Goal: Information Seeking & Learning: Learn about a topic

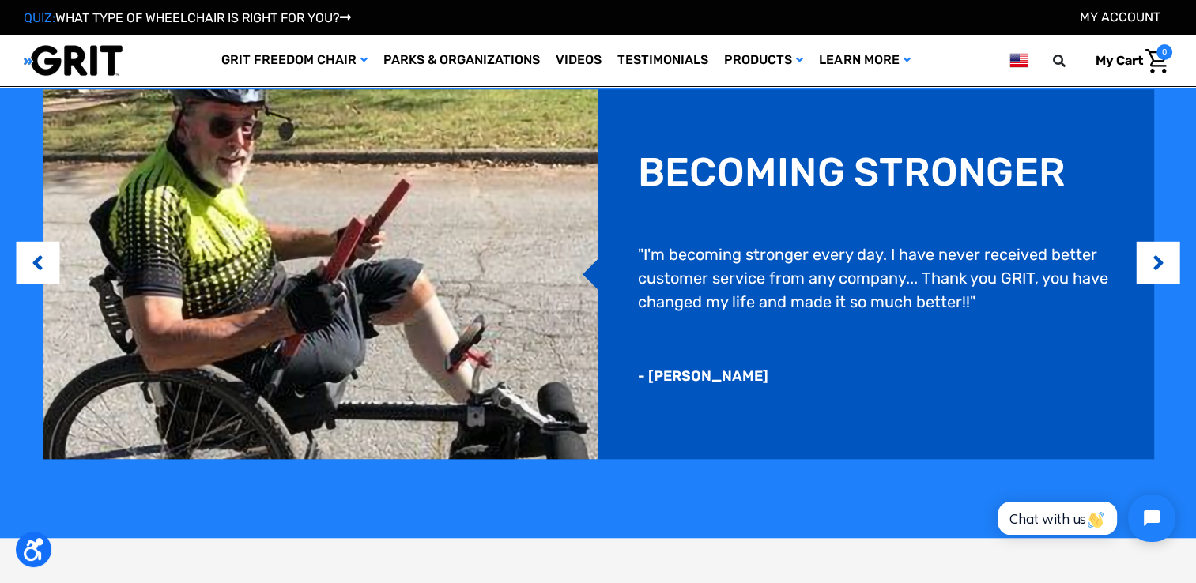
scroll to position [1264, 0]
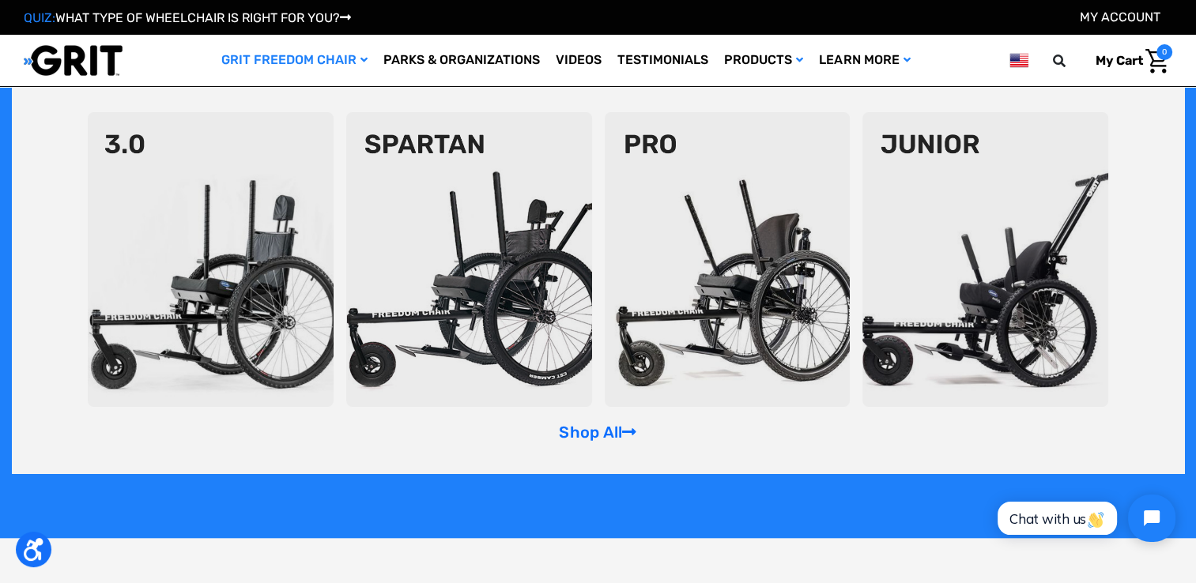
click at [237, 324] on img at bounding box center [211, 259] width 246 height 295
